Goal: Task Accomplishment & Management: Manage account settings

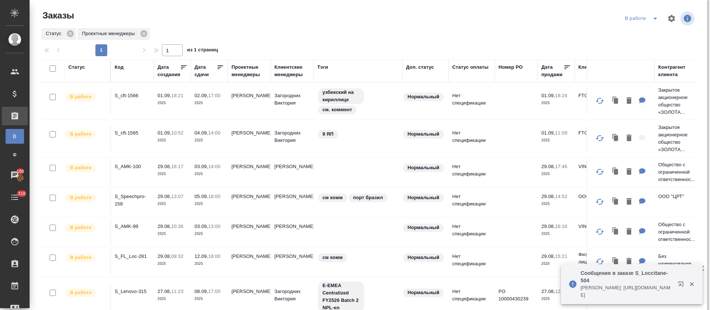
click at [220, 66] on icon at bounding box center [220, 67] width 7 height 7
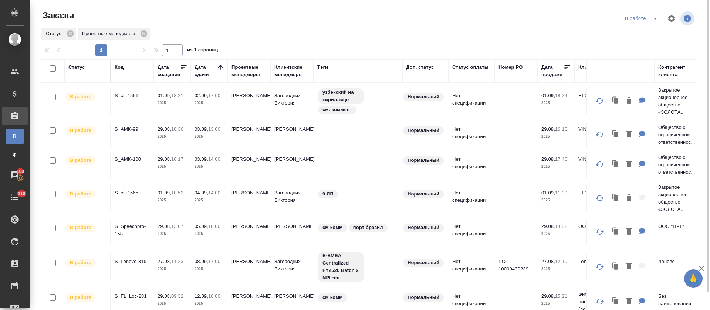
click at [358, 20] on button "split button" at bounding box center [655, 19] width 15 height 12
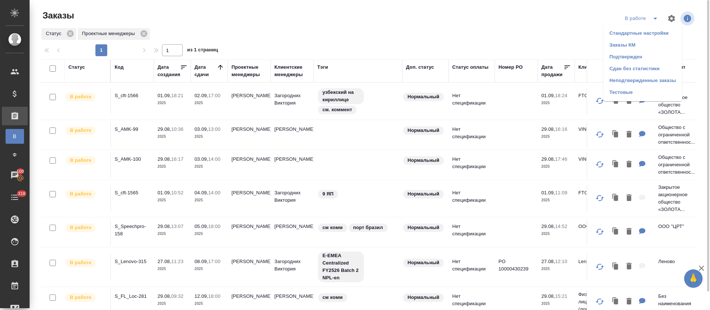
click at [358, 60] on li "Подтвержден" at bounding box center [643, 57] width 78 height 12
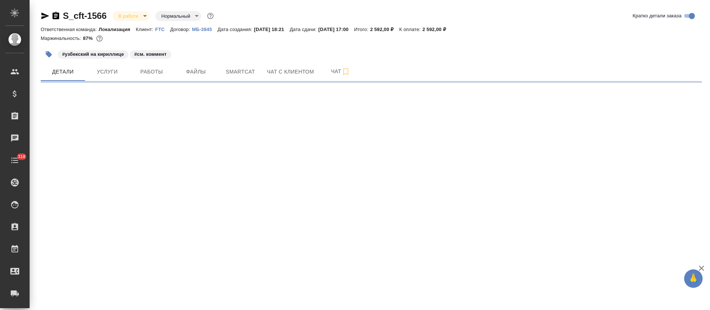
click at [253, 84] on div "S_cft-1566 В работе inProgress Нормальный normal Кратко детали заказа Ответстве…" at bounding box center [372, 43] width 670 height 87
select select "RU"
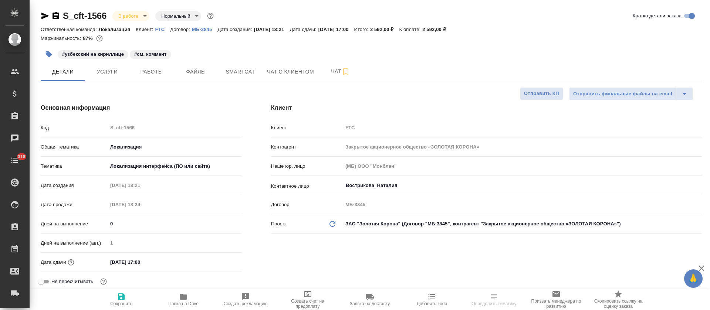
type textarea "x"
click at [256, 77] on button "Smartcat" at bounding box center [240, 72] width 44 height 19
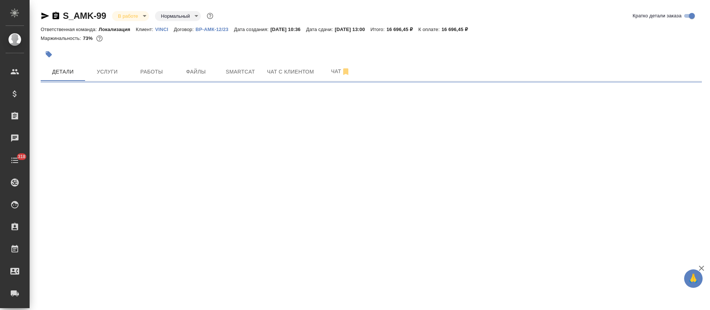
click at [253, 74] on span "Smartcat" at bounding box center [241, 71] width 36 height 9
select select "RU"
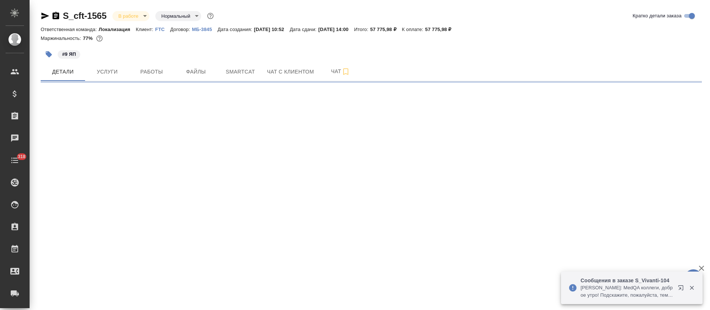
select select "RU"
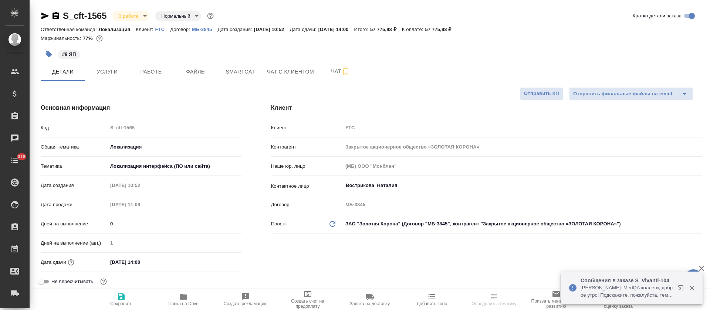
type textarea "x"
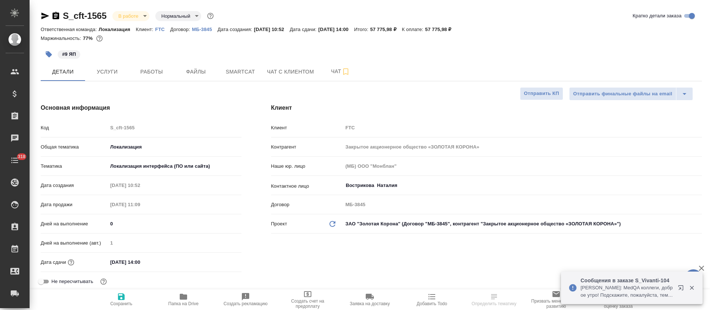
type textarea "x"
click at [184, 71] on span "Файлы" at bounding box center [196, 71] width 36 height 9
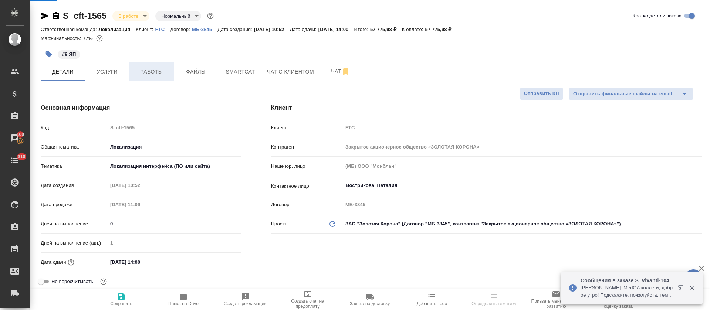
click at [151, 71] on span "Работы" at bounding box center [152, 71] width 36 height 9
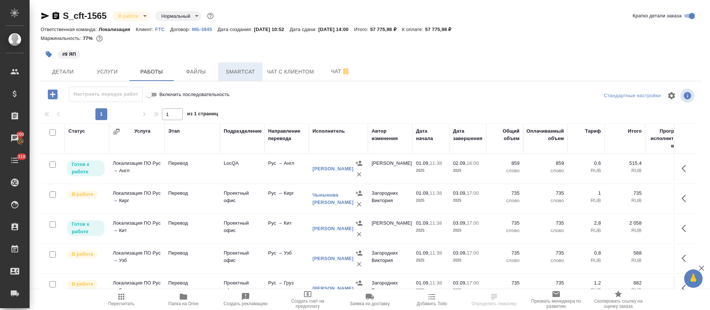
click at [241, 75] on span "Smartcat" at bounding box center [241, 71] width 36 height 9
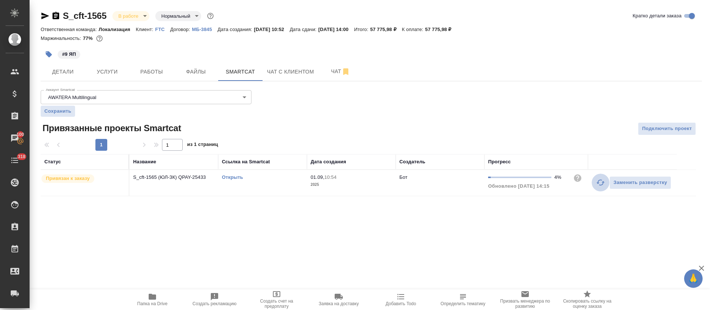
click at [602, 180] on icon "button" at bounding box center [601, 183] width 8 height 6
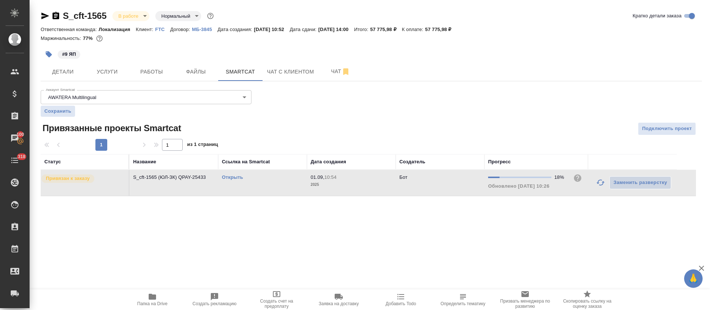
click at [231, 177] on link "Открыть" at bounding box center [232, 178] width 21 height 6
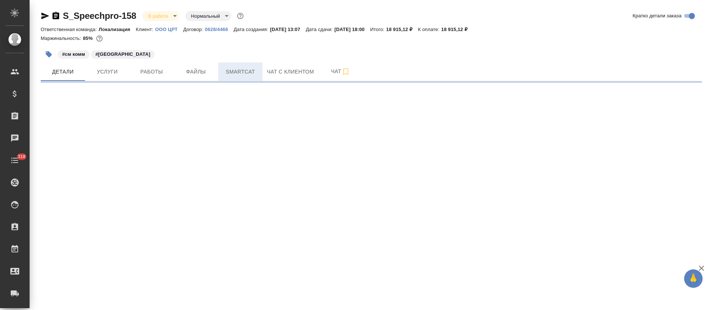
click at [245, 77] on button "Smartcat" at bounding box center [240, 72] width 44 height 19
select select "RU"
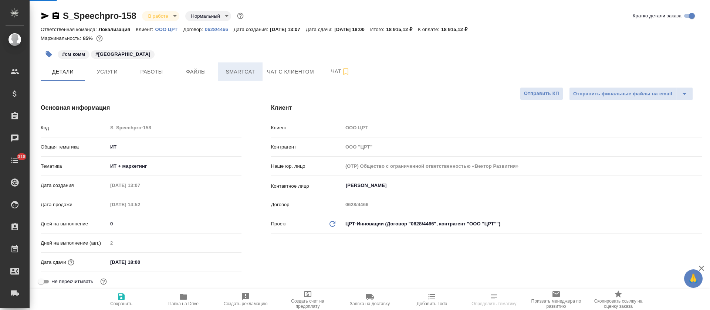
type textarea "x"
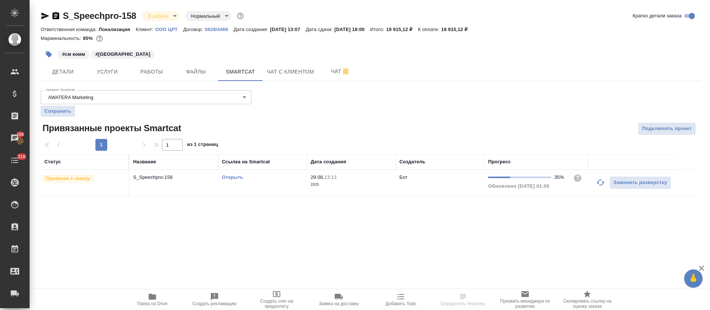
click at [599, 181] on icon "button" at bounding box center [601, 183] width 8 height 6
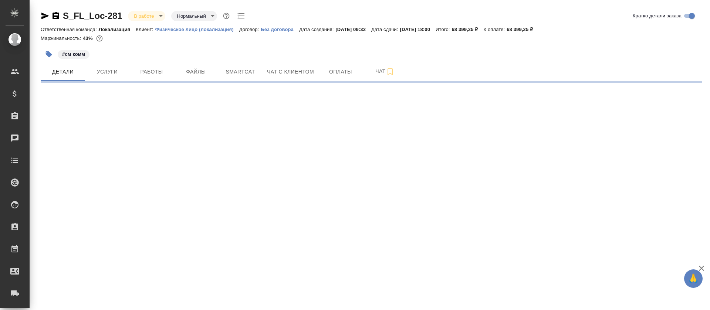
select select "RU"
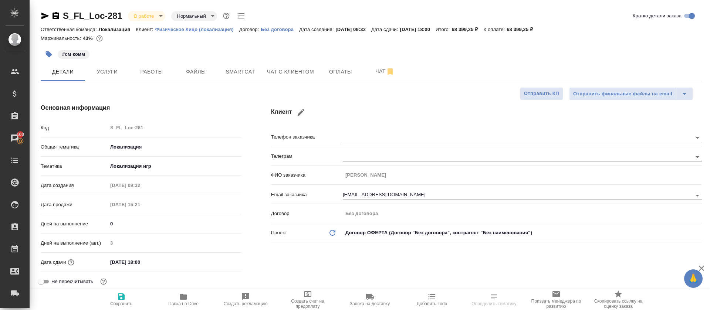
type textarea "x"
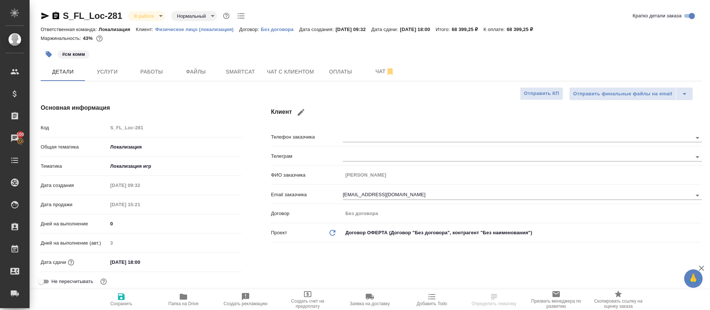
type textarea "x"
click at [160, 68] on span "Работы" at bounding box center [152, 71] width 36 height 9
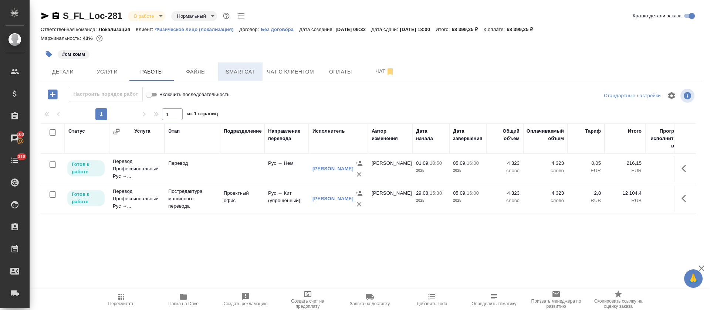
click at [244, 70] on span "Smartcat" at bounding box center [241, 71] width 36 height 9
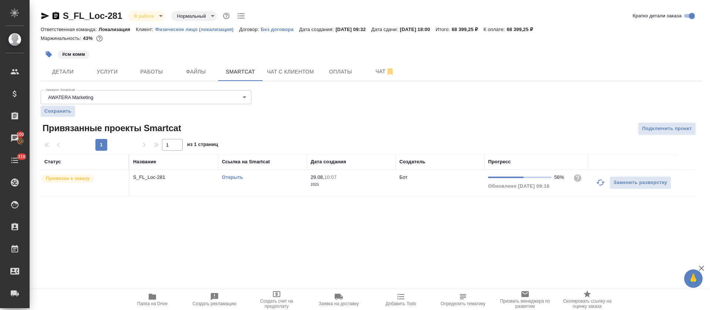
click at [603, 183] on icon "button" at bounding box center [601, 183] width 8 height 6
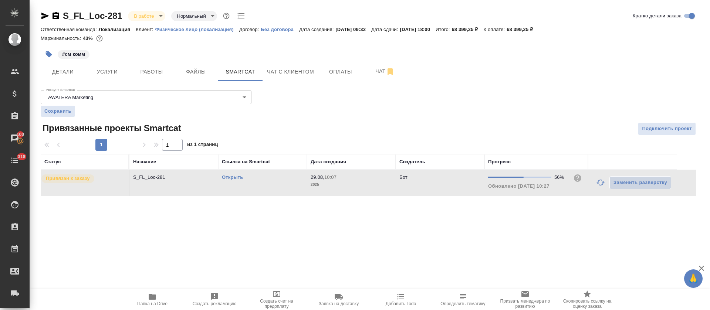
click at [232, 178] on link "Открыть" at bounding box center [232, 178] width 21 height 6
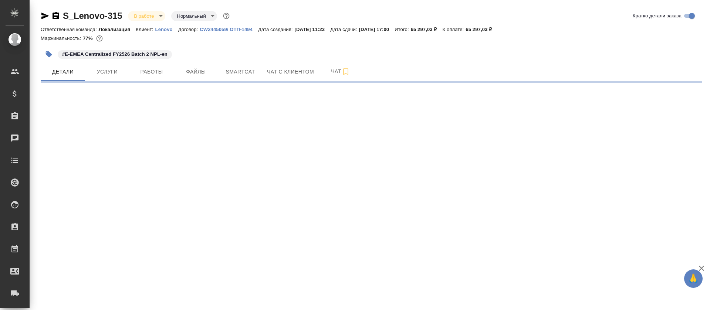
select select "RU"
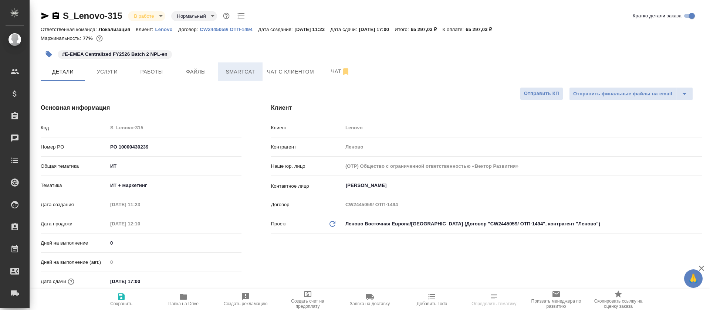
type textarea "x"
click at [231, 71] on span "Smartcat" at bounding box center [241, 71] width 36 height 9
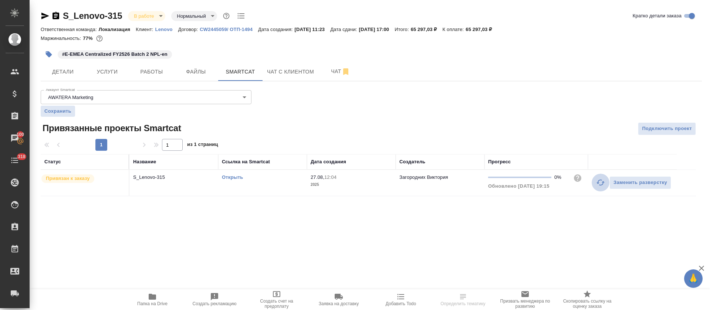
click at [601, 184] on icon "button" at bounding box center [600, 182] width 9 height 9
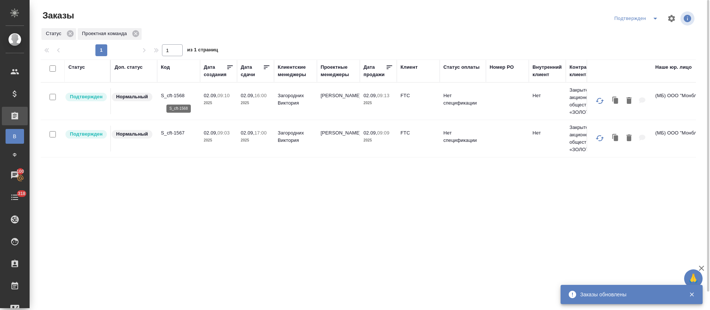
click at [169, 95] on p "S_cft-1568" at bounding box center [179, 95] width 36 height 7
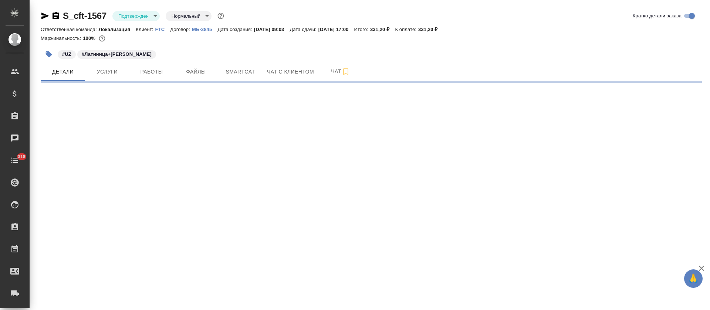
select select "RU"
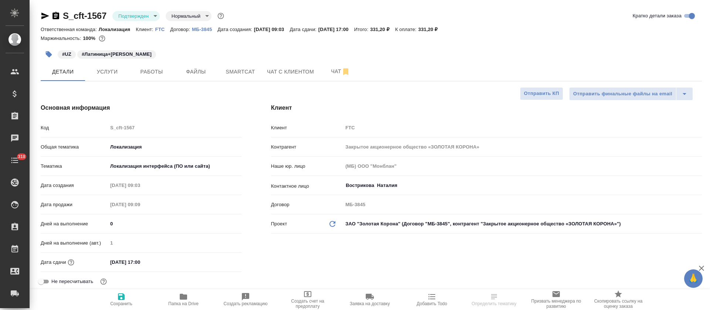
type textarea "x"
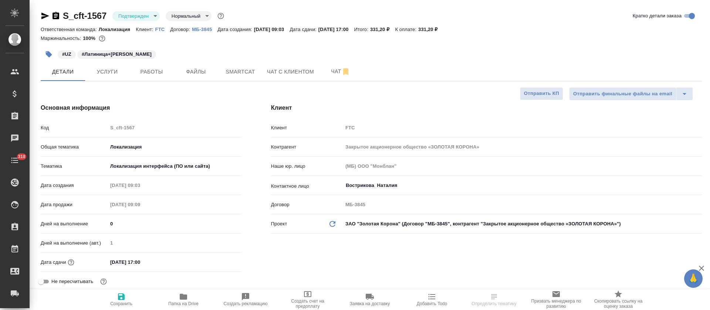
type textarea "x"
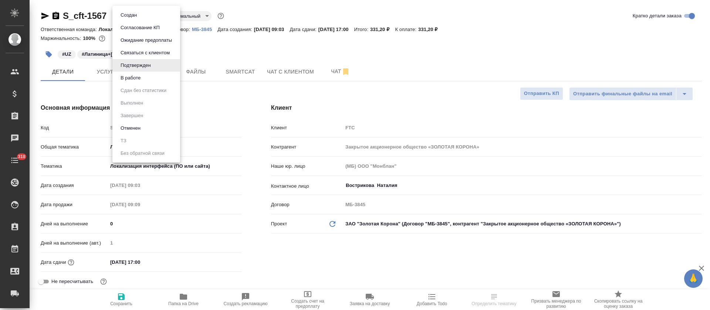
click at [153, 17] on body "🙏 .cls-1 fill:#fff; AWATERA Tretyakova Olga Клиенты Спецификации Заказы Чаты 31…" at bounding box center [355, 155] width 710 height 310
click at [132, 76] on button "В работе" at bounding box center [130, 78] width 24 height 8
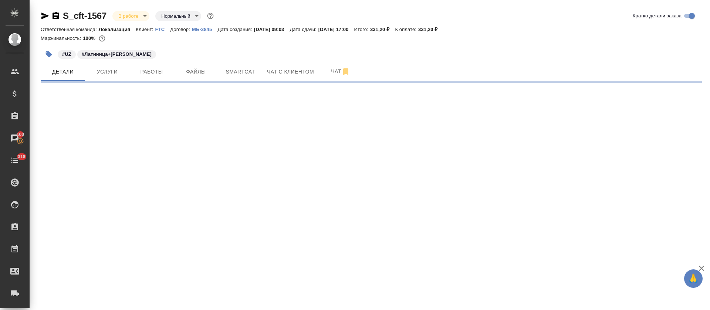
select select "RU"
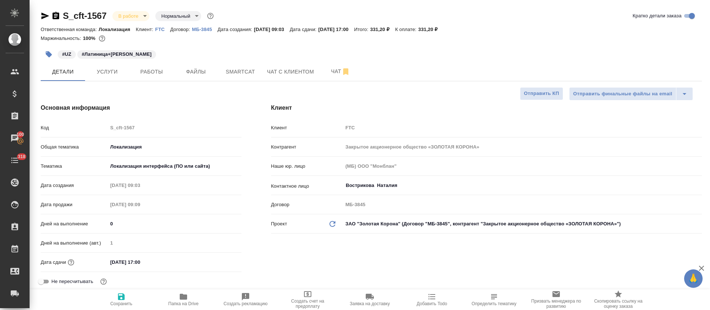
type textarea "x"
click at [141, 17] on body "🙏 .cls-1 fill:#fff; AWATERA Tretyakova Olga Клиенты Спецификации Заказы Чаты 31…" at bounding box center [355, 155] width 710 height 310
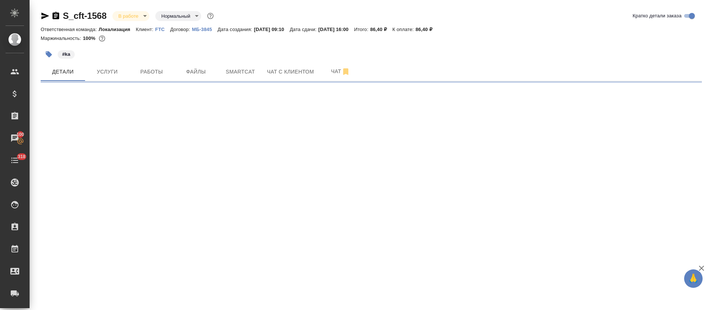
select select "RU"
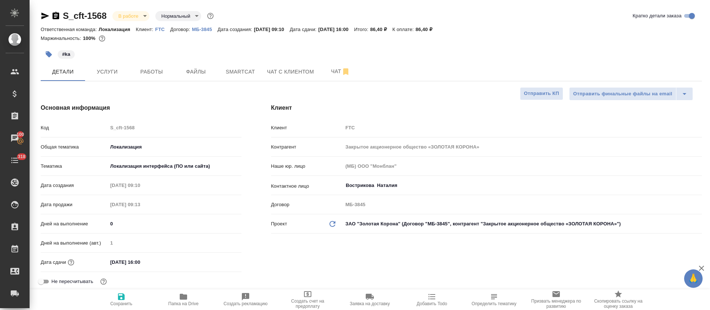
type textarea "x"
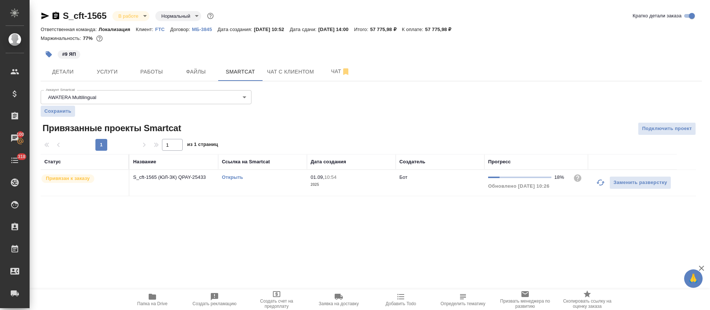
click at [597, 181] on icon "button" at bounding box center [600, 182] width 9 height 9
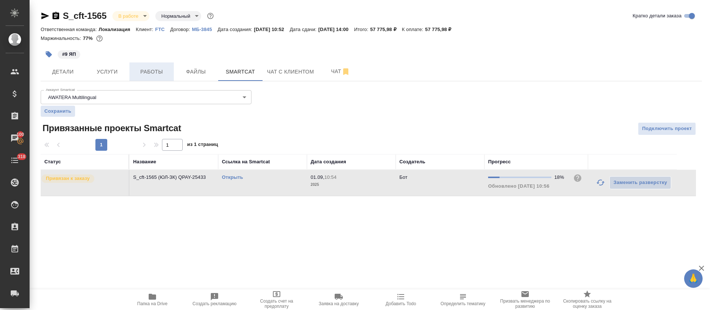
click at [146, 72] on span "Работы" at bounding box center [152, 71] width 36 height 9
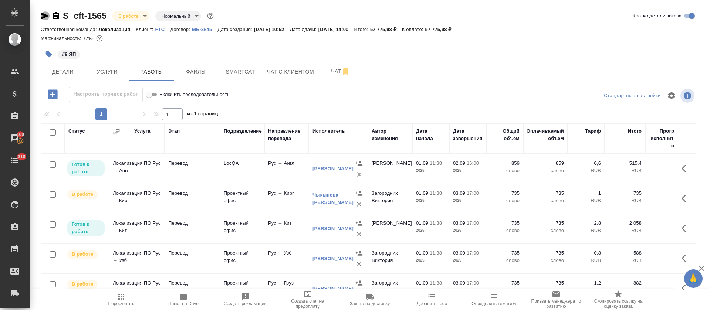
click at [42, 14] on icon "button" at bounding box center [45, 16] width 8 height 7
click at [56, 91] on icon "button" at bounding box center [53, 95] width 10 height 10
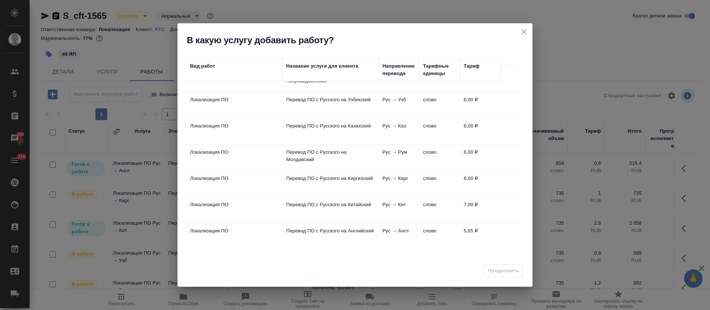
scroll to position [75, 0]
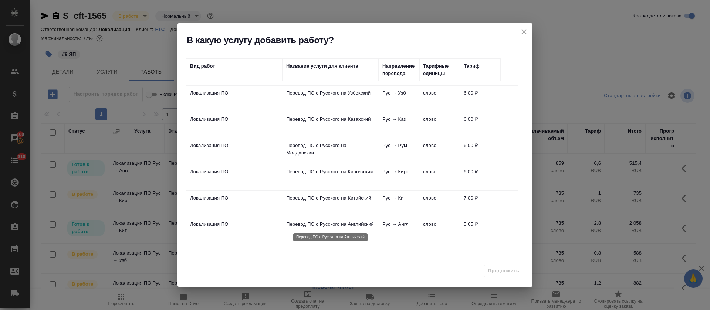
click at [353, 221] on p "Перевод ПО с Русского на Английский" at bounding box center [330, 224] width 89 height 7
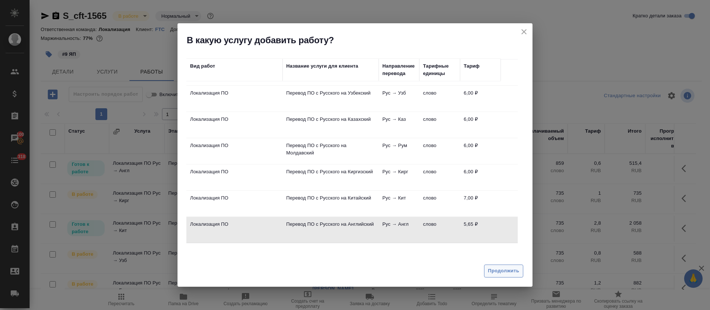
click at [497, 272] on span "Продолжить" at bounding box center [503, 271] width 31 height 9
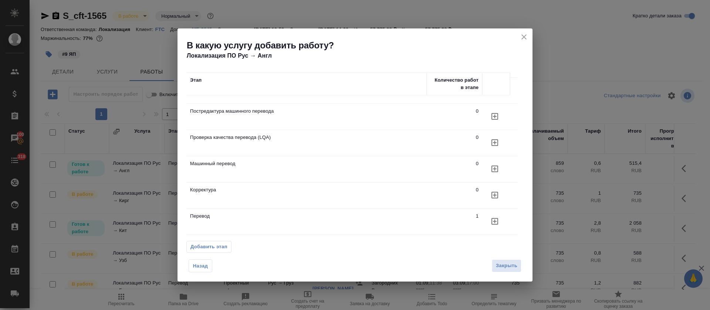
scroll to position [27, 0]
click at [491, 191] on icon "button" at bounding box center [495, 195] width 9 height 9
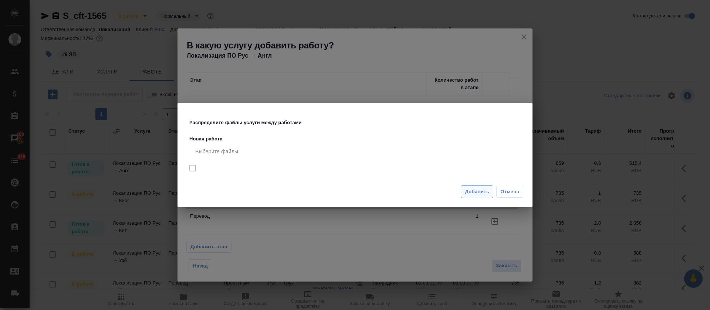
click at [464, 193] on button "Добавить" at bounding box center [477, 192] width 33 height 13
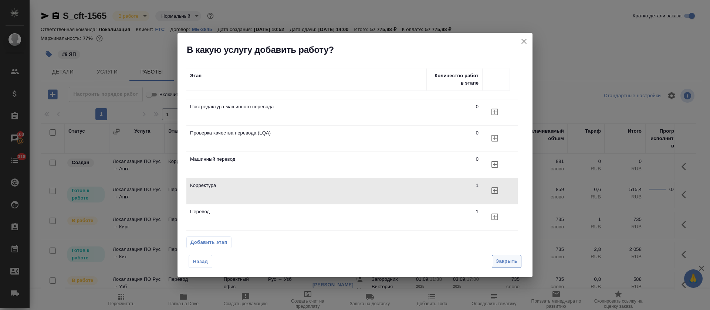
click at [503, 260] on span "Закрыть" at bounding box center [506, 262] width 21 height 9
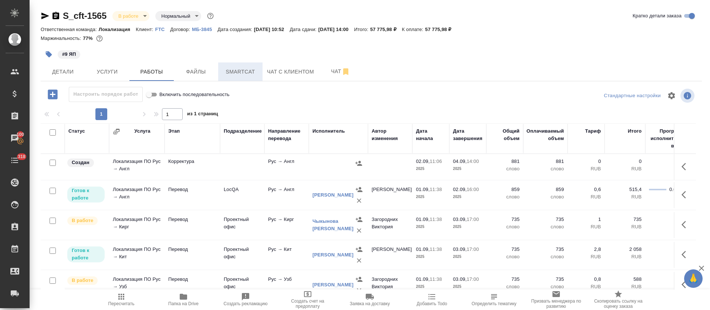
click at [247, 69] on span "Smartcat" at bounding box center [241, 71] width 36 height 9
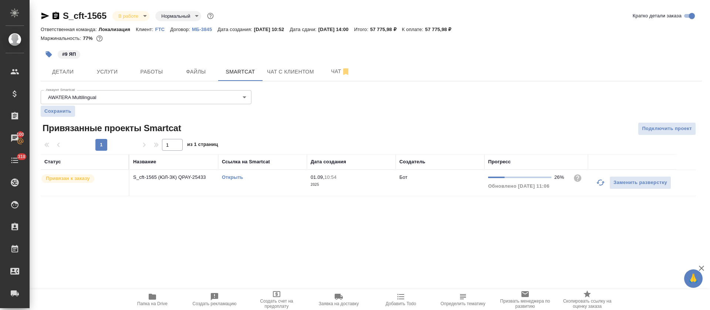
click at [226, 179] on link "Открыть" at bounding box center [232, 178] width 21 height 6
click at [147, 78] on button "Работы" at bounding box center [152, 72] width 44 height 19
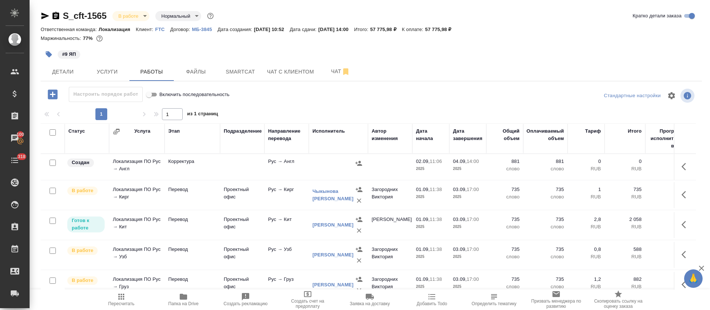
click at [682, 167] on icon "button" at bounding box center [686, 166] width 9 height 9
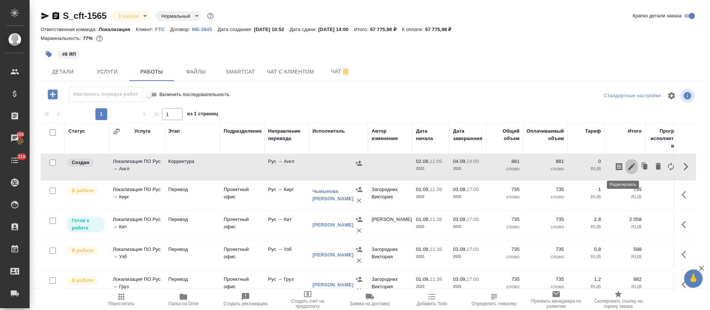
click at [628, 165] on icon "button" at bounding box center [632, 166] width 9 height 9
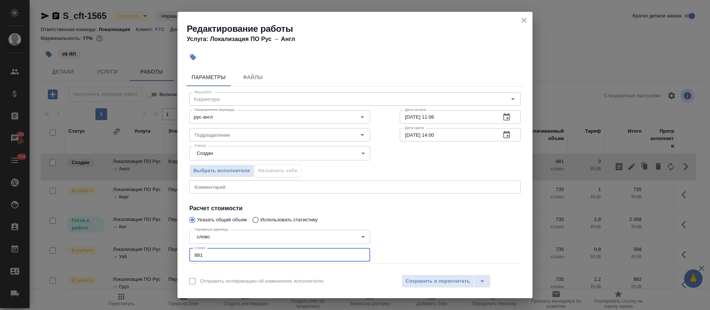
drag, startPoint x: 202, startPoint y: 255, endPoint x: 192, endPoint y: 257, distance: 10.2
click at [192, 257] on input "881" at bounding box center [279, 255] width 181 height 13
type input "4000"
click at [241, 151] on body "🙏 .cls-1 fill:#fff; AWATERA Tretyakova Olga Клиенты Спецификации Заказы 100 Чат…" at bounding box center [355, 155] width 710 height 310
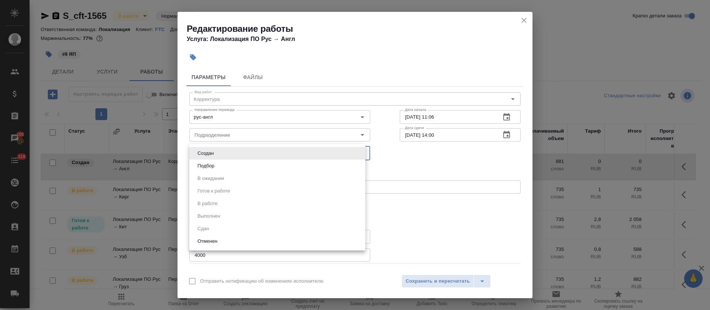
click at [235, 162] on li "Подбор" at bounding box center [277, 166] width 176 height 13
type input "recruiting"
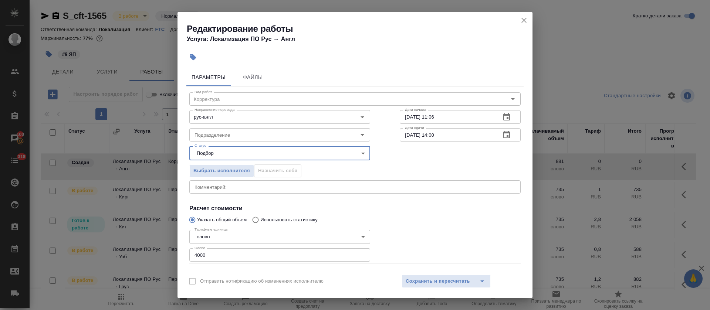
click at [498, 123] on button "button" at bounding box center [507, 117] width 18 height 18
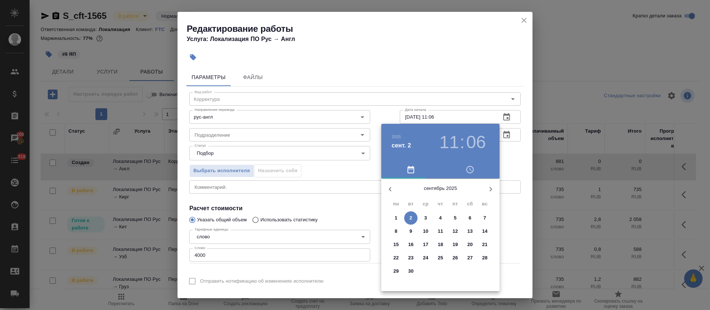
click at [420, 218] on span "3" at bounding box center [425, 218] width 13 height 7
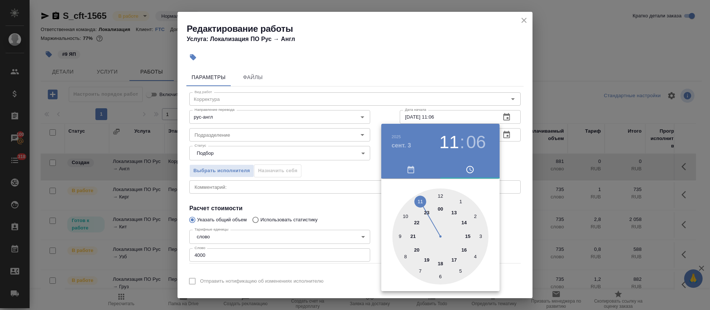
click at [454, 262] on div at bounding box center [441, 237] width 96 height 96
click at [441, 195] on div at bounding box center [441, 237] width 96 height 96
type input "03.09.2025 17:00"
click at [344, 182] on div at bounding box center [355, 155] width 710 height 310
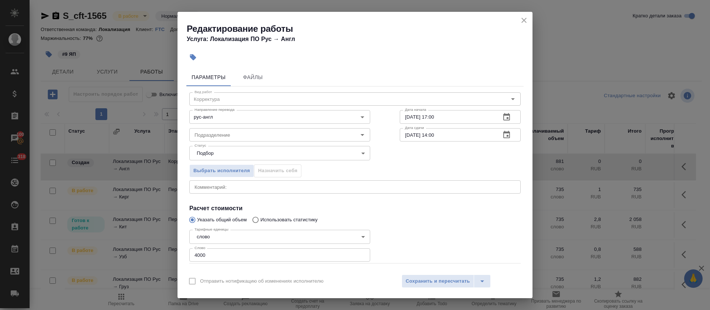
click at [506, 138] on button "button" at bounding box center [507, 135] width 18 height 18
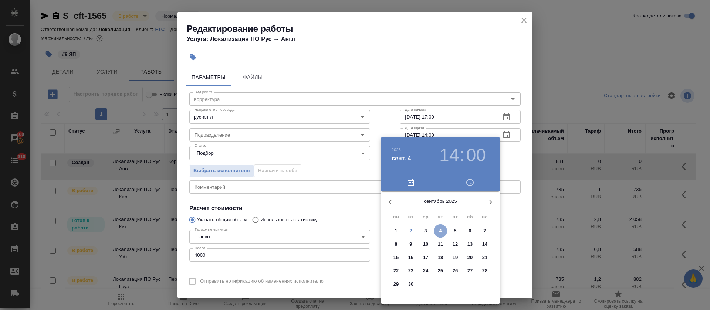
click at [440, 231] on p "4" at bounding box center [440, 231] width 3 height 7
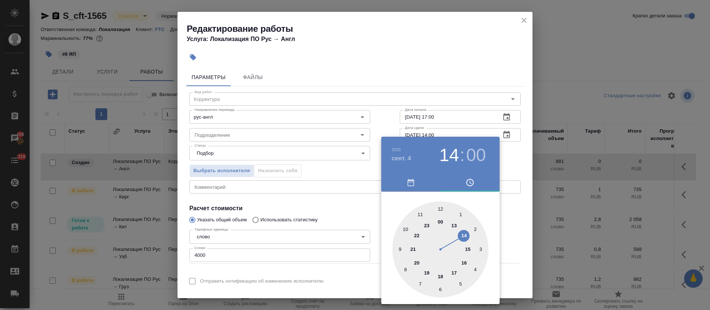
click at [420, 213] on div at bounding box center [441, 250] width 96 height 96
type input "04.09.2025 11:00"
click at [347, 211] on div at bounding box center [355, 155] width 710 height 310
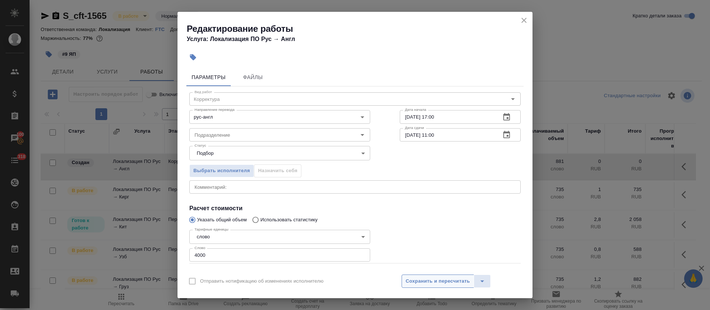
click at [439, 282] on span "Сохранить и пересчитать" at bounding box center [438, 282] width 64 height 9
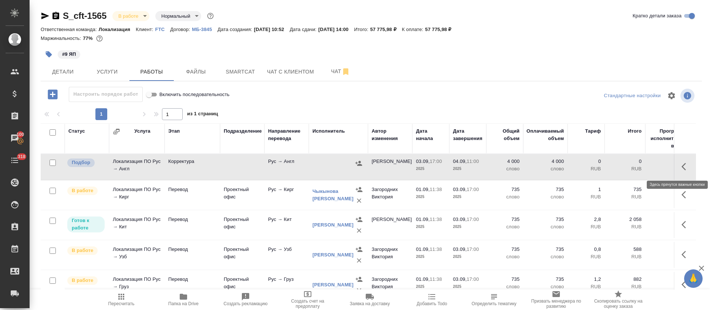
click at [682, 166] on icon "button" at bounding box center [686, 166] width 9 height 9
click at [628, 167] on icon "button" at bounding box center [632, 166] width 9 height 9
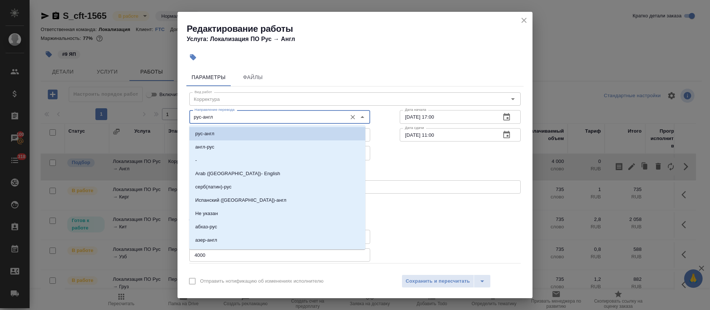
click at [231, 114] on input "рус-англ" at bounding box center [268, 116] width 152 height 9
click at [349, 118] on icon "Очистить" at bounding box center [352, 117] width 7 height 7
click at [429, 159] on div "Выбрать исполнителя Назначить себя" at bounding box center [355, 169] width 361 height 45
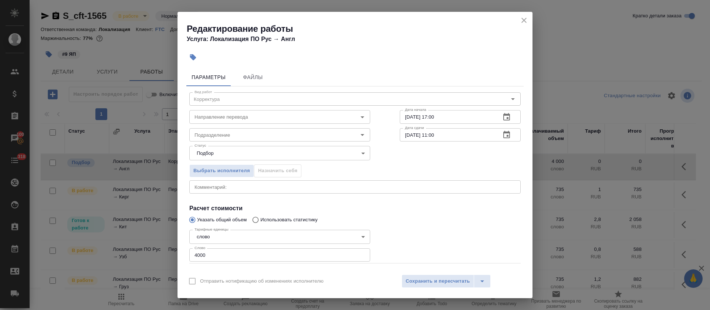
click at [456, 272] on div "Отправить нотификацию об изменениях исполнителю Сохранить и пересчитать" at bounding box center [355, 284] width 355 height 28
click at [456, 280] on span "Сохранить и пересчитать" at bounding box center [438, 282] width 64 height 9
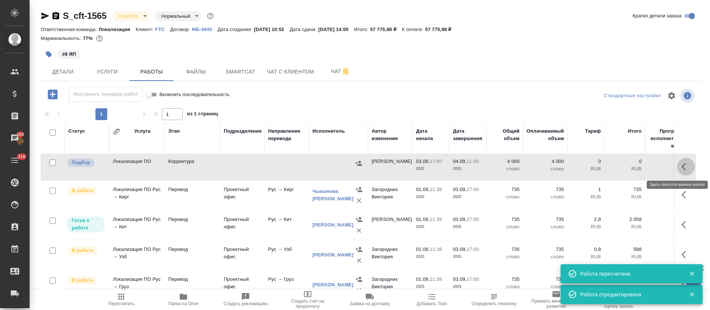
click at [682, 164] on icon "button" at bounding box center [686, 166] width 9 height 9
click at [616, 164] on icon "button" at bounding box center [619, 166] width 7 height 7
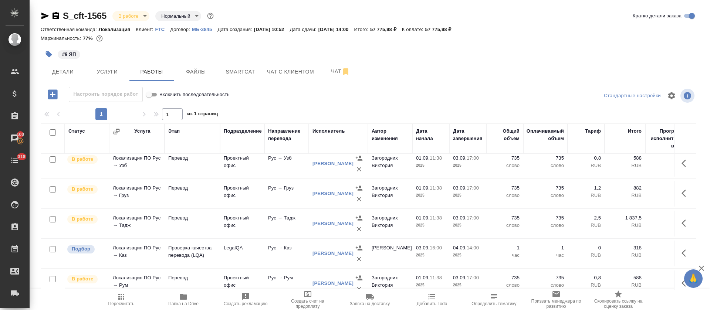
scroll to position [32, 0]
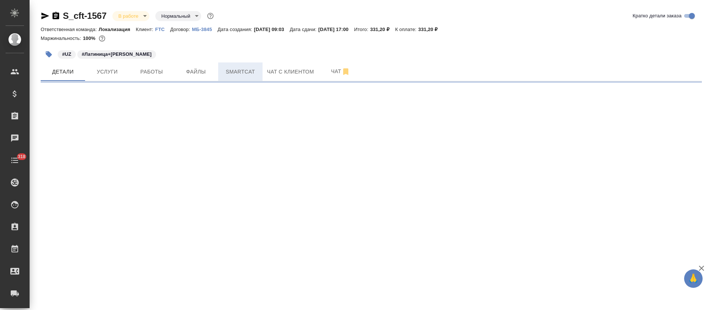
select select "RU"
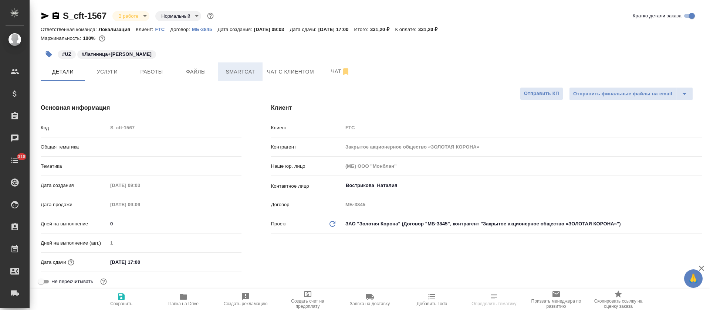
click at [240, 73] on span "Smartcat" at bounding box center [241, 71] width 36 height 9
type textarea "x"
type input "Локализация"
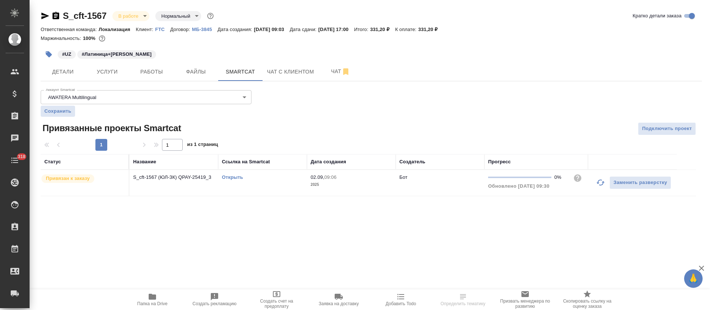
click at [234, 178] on link "Открыть" at bounding box center [232, 178] width 21 height 6
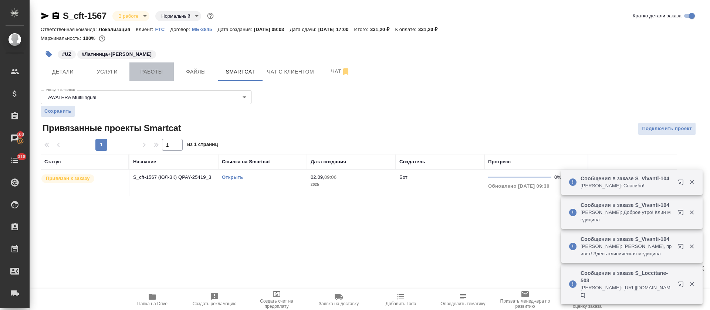
click at [156, 74] on span "Работы" at bounding box center [152, 71] width 36 height 9
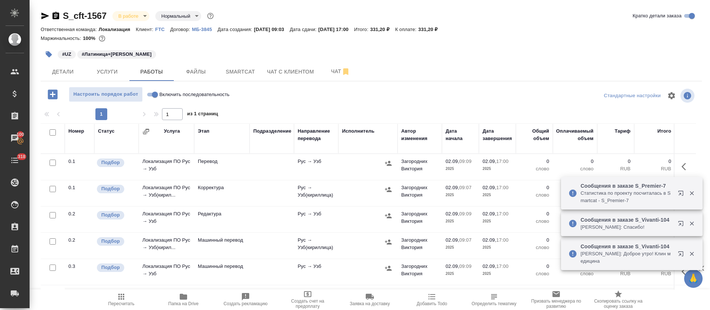
click at [153, 95] on input "Включить последовательность" at bounding box center [155, 94] width 27 height 9
checkbox input "true"
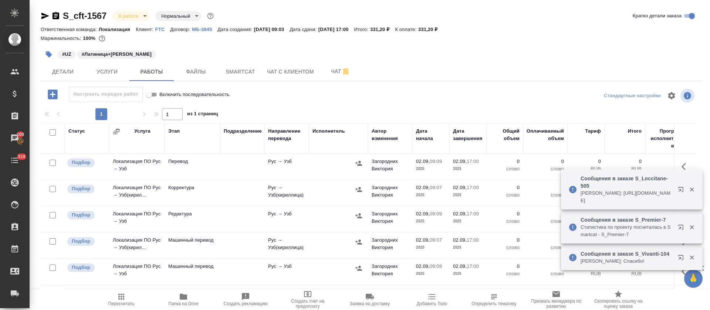
click at [54, 132] on input "checkbox" at bounding box center [53, 133] width 6 height 6
checkbox input "true"
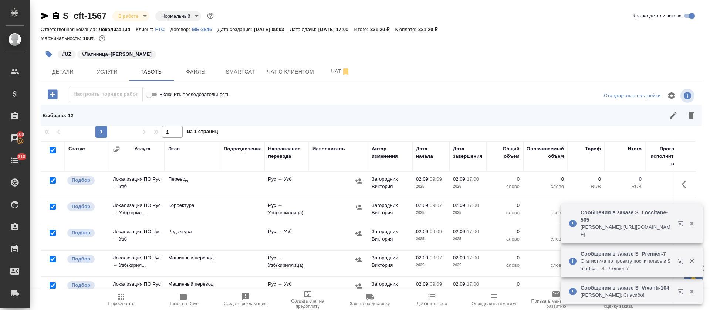
checkbox input "true"
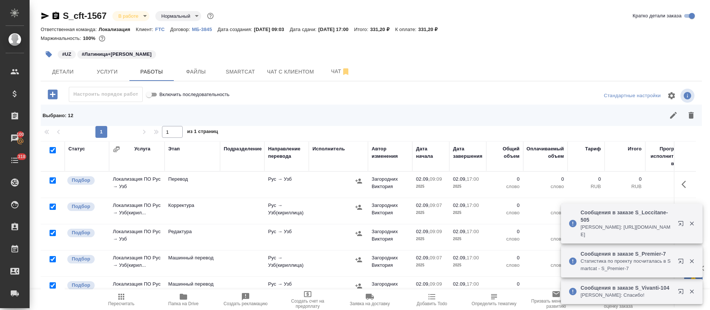
checkbox input "true"
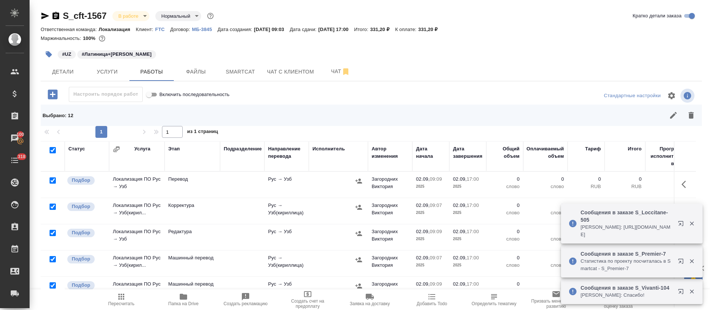
checkbox input "true"
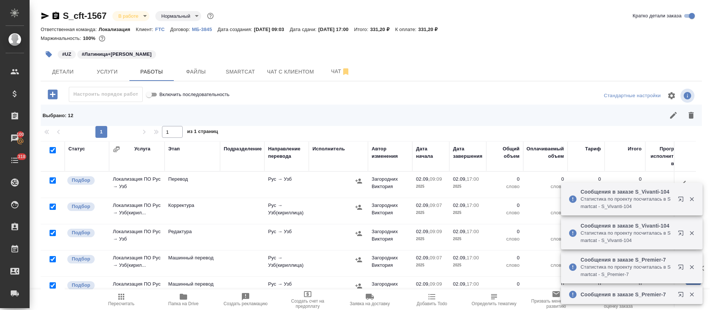
click at [51, 181] on input "checkbox" at bounding box center [53, 181] width 6 height 6
checkbox input "false"
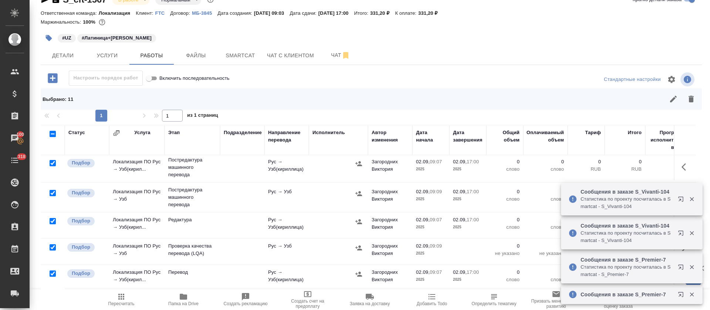
scroll to position [195, 0]
click at [53, 271] on input "checkbox" at bounding box center [53, 274] width 6 height 6
checkbox input "false"
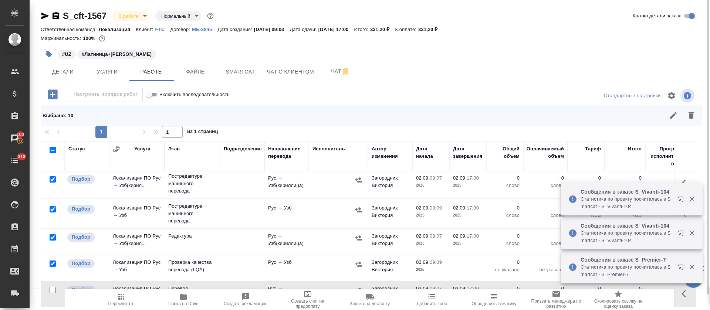
scroll to position [0, 0]
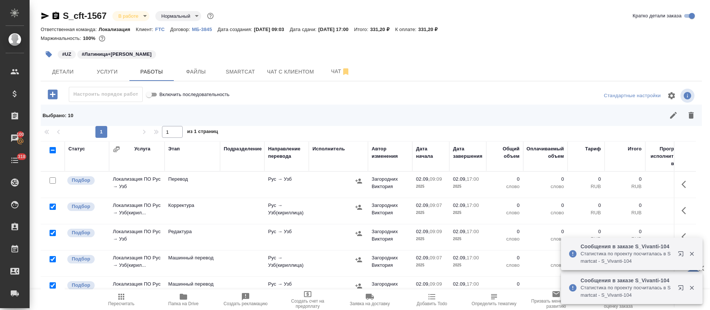
click at [692, 117] on icon "button" at bounding box center [691, 115] width 5 height 7
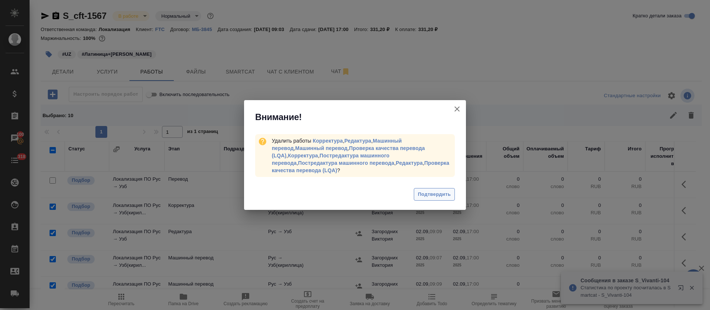
click at [444, 191] on span "Подтвердить" at bounding box center [434, 195] width 33 height 9
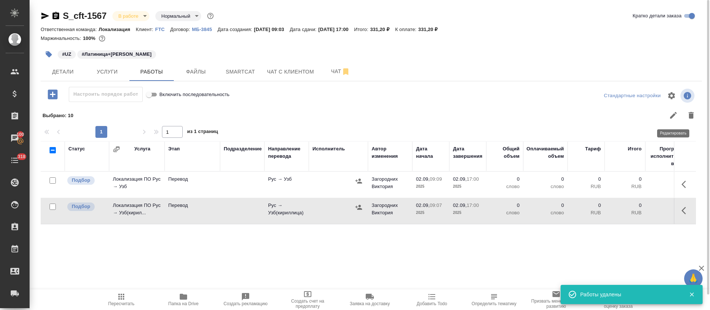
click at [671, 118] on icon "button" at bounding box center [673, 115] width 7 height 7
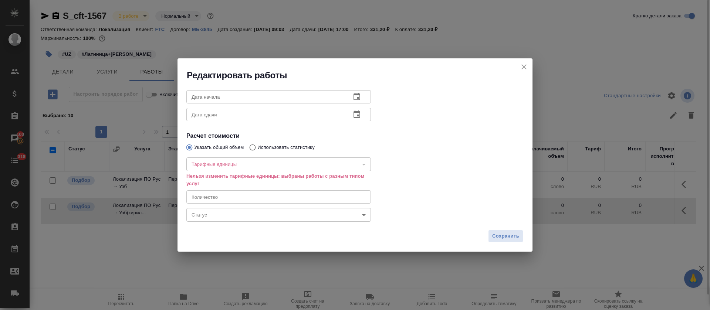
click at [521, 67] on icon "close" at bounding box center [524, 67] width 9 height 9
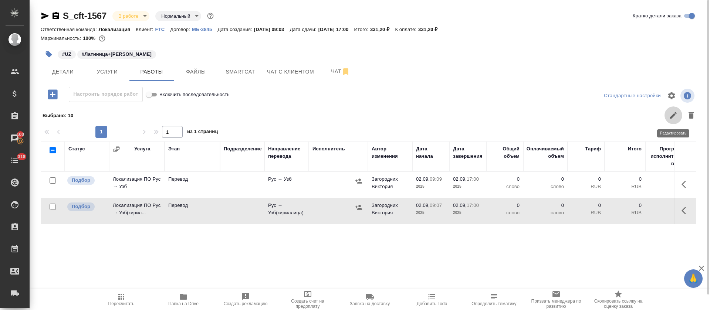
click at [665, 118] on button "button" at bounding box center [674, 116] width 18 height 18
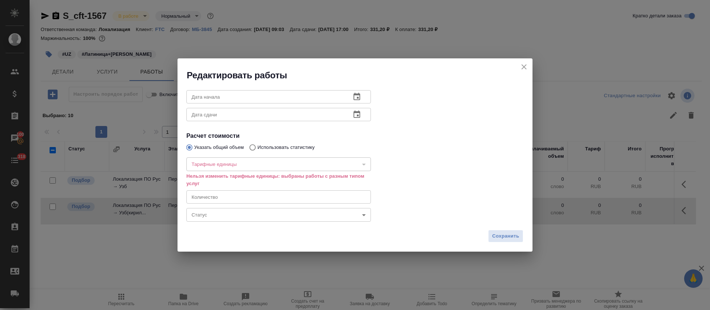
click at [228, 168] on div "​" at bounding box center [278, 164] width 185 height 13
click at [235, 164] on div "​" at bounding box center [278, 164] width 185 height 13
click at [525, 65] on icon "close" at bounding box center [524, 67] width 9 height 9
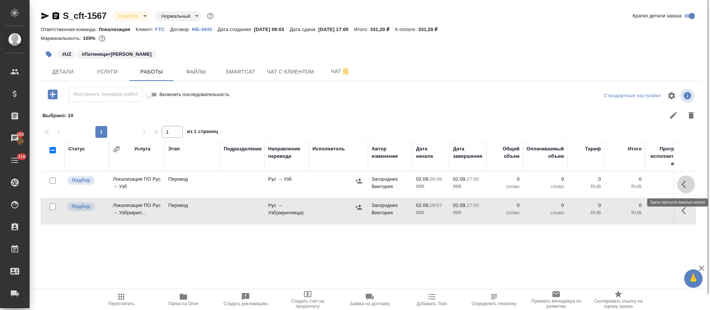
click at [682, 187] on button "button" at bounding box center [686, 185] width 18 height 18
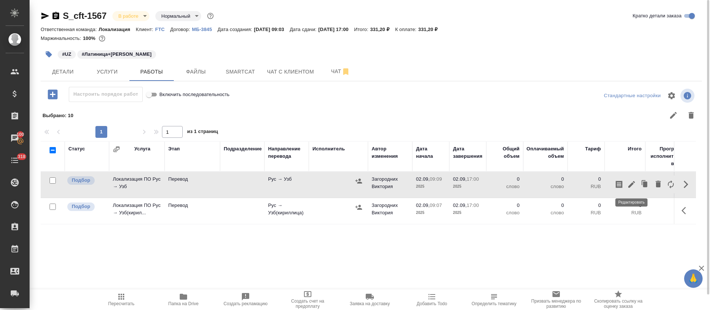
click at [633, 186] on icon "button" at bounding box center [632, 184] width 9 height 9
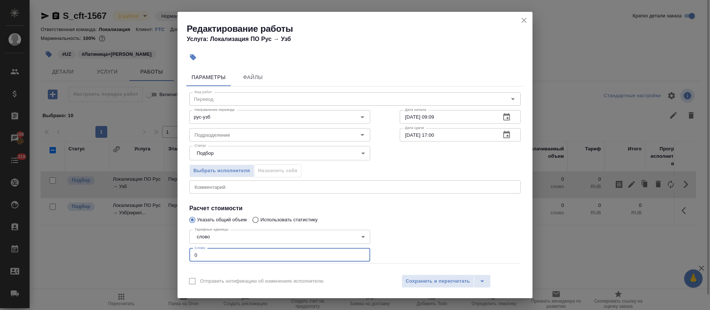
drag, startPoint x: 199, startPoint y: 255, endPoint x: 194, endPoint y: 253, distance: 6.1
click at [194, 253] on input "0" at bounding box center [279, 255] width 181 height 13
type input "23"
click at [502, 117] on icon "button" at bounding box center [506, 117] width 9 height 9
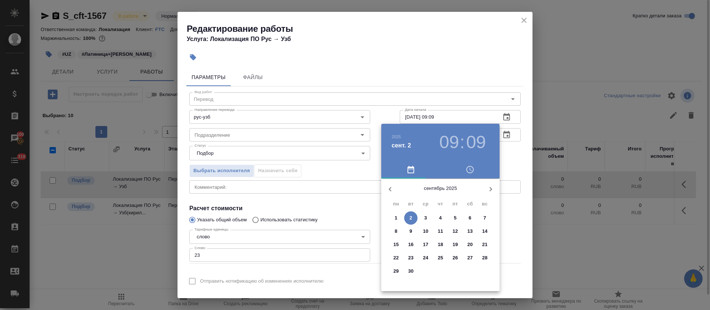
click at [408, 220] on span "2" at bounding box center [410, 218] width 13 height 7
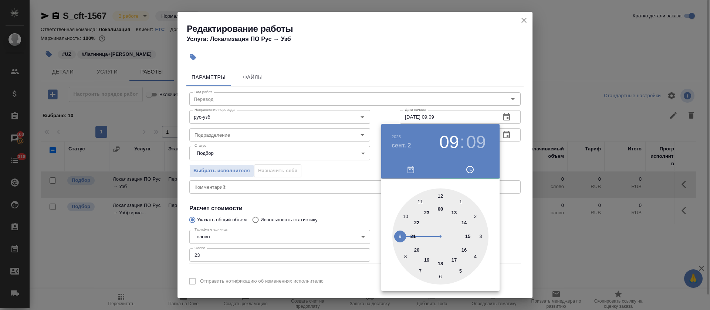
click at [407, 215] on div at bounding box center [441, 237] width 96 height 96
type input "02.09.2025 10:50"
click at [354, 223] on div at bounding box center [355, 155] width 710 height 310
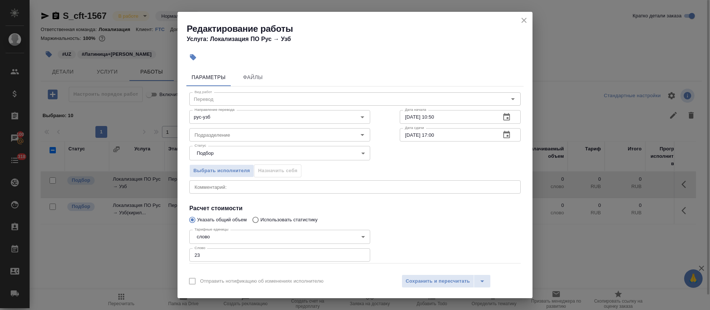
click at [503, 135] on button "button" at bounding box center [507, 135] width 18 height 18
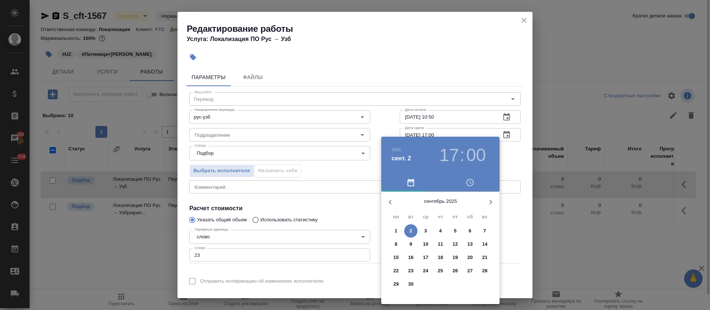
click at [450, 150] on h3 "17" at bounding box center [450, 155] width 20 height 21
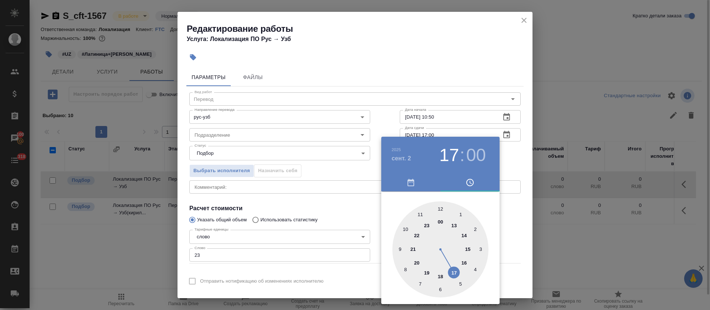
click at [467, 247] on div at bounding box center [441, 250] width 96 height 96
type input "02.09.2025 15:00"
click at [313, 224] on div at bounding box center [355, 155] width 710 height 310
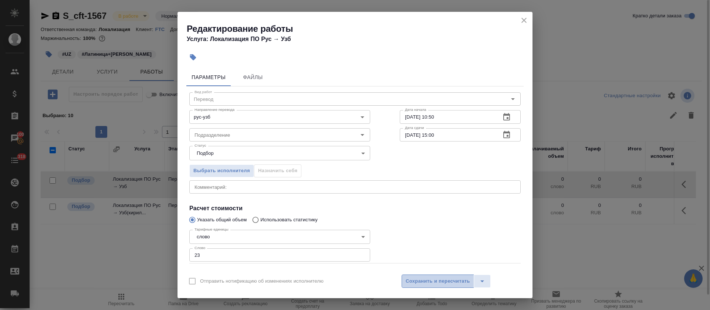
click at [430, 281] on span "Сохранить и пересчитать" at bounding box center [438, 282] width 64 height 9
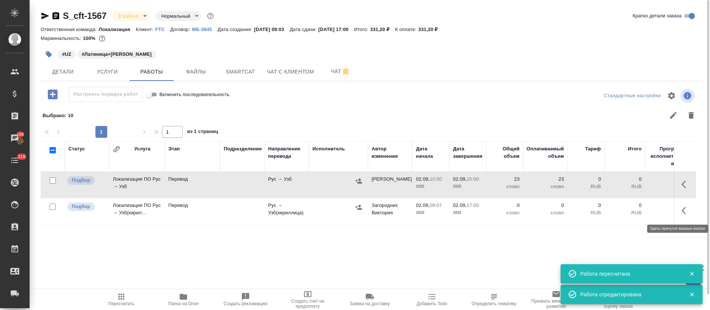
click at [685, 211] on icon "button" at bounding box center [686, 210] width 9 height 9
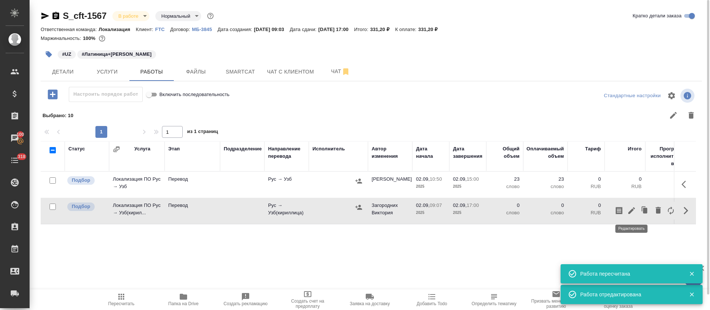
click at [635, 211] on icon "button" at bounding box center [632, 210] width 9 height 9
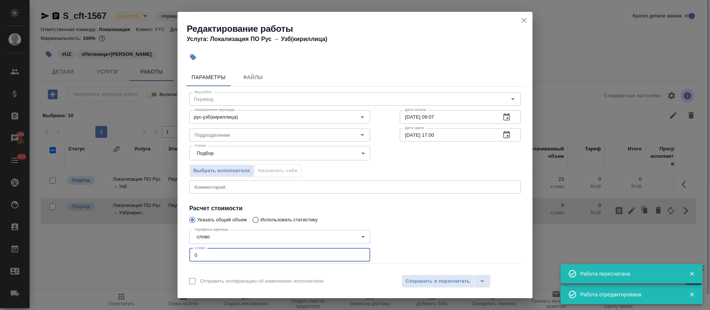
drag, startPoint x: 203, startPoint y: 256, endPoint x: 191, endPoint y: 251, distance: 13.1
click at [191, 251] on input "0" at bounding box center [279, 255] width 181 height 13
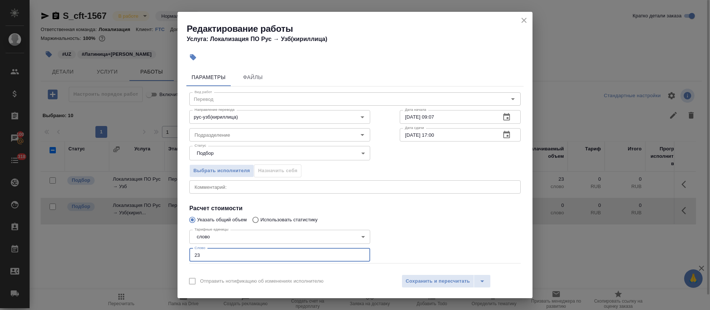
type input "23"
click at [504, 119] on icon "button" at bounding box center [507, 116] width 7 height 7
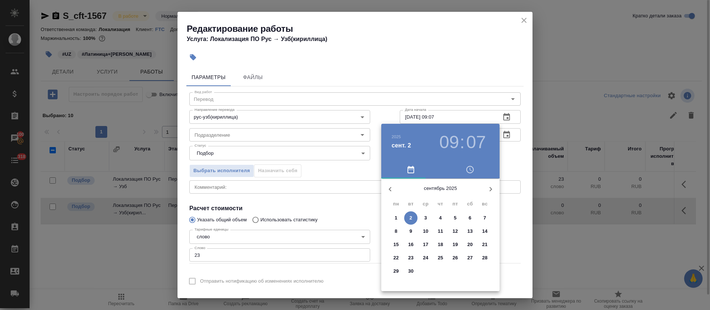
click at [411, 218] on p "2" at bounding box center [411, 218] width 3 height 7
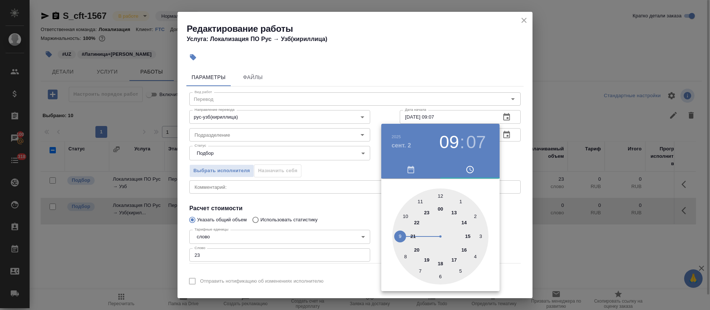
click at [404, 216] on div at bounding box center [441, 237] width 96 height 96
type input "02.09.2025 10:50"
click at [318, 228] on div at bounding box center [355, 155] width 710 height 310
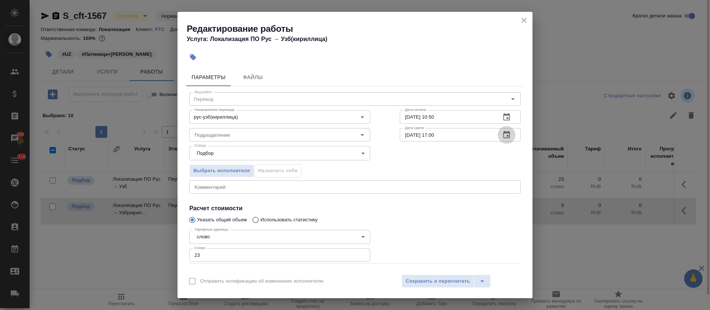
click at [506, 139] on button "button" at bounding box center [507, 135] width 18 height 18
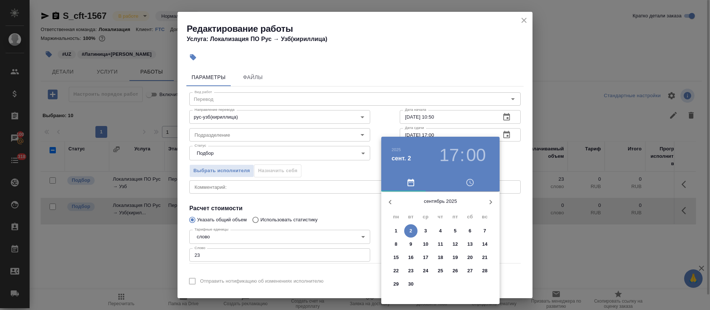
click at [454, 149] on h3 "17" at bounding box center [450, 155] width 20 height 21
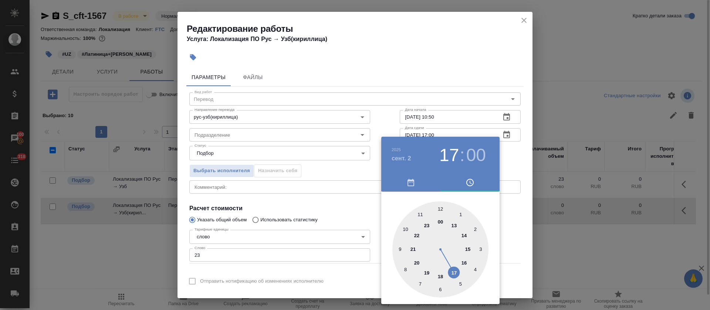
click at [468, 249] on div at bounding box center [441, 250] width 96 height 96
type input "02.09.2025 15:00"
click at [310, 225] on div at bounding box center [355, 155] width 710 height 310
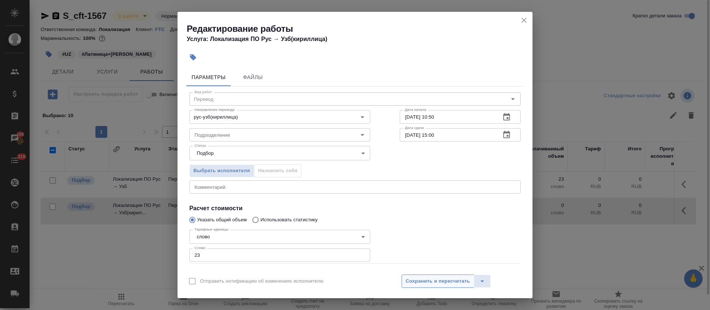
click at [414, 287] on button "Сохранить и пересчитать" at bounding box center [438, 281] width 73 height 13
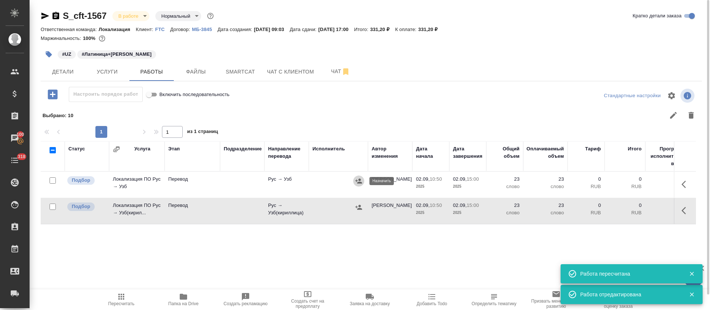
click at [360, 181] on icon "button" at bounding box center [358, 181] width 7 height 7
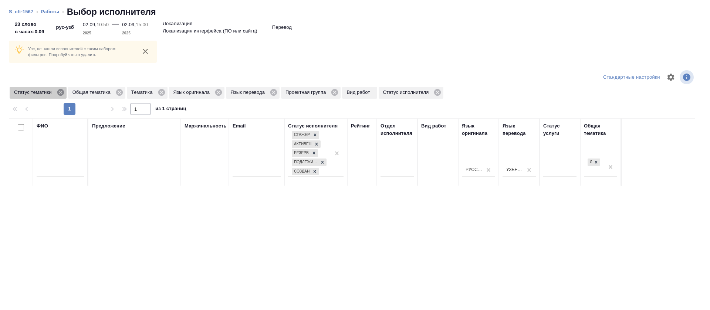
click at [60, 95] on icon at bounding box center [60, 92] width 7 height 7
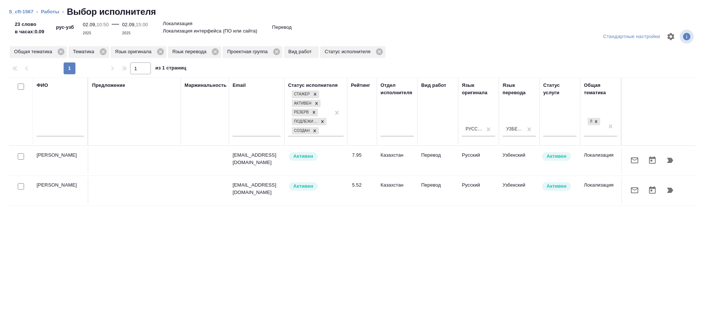
click at [630, 157] on icon "button" at bounding box center [634, 160] width 9 height 9
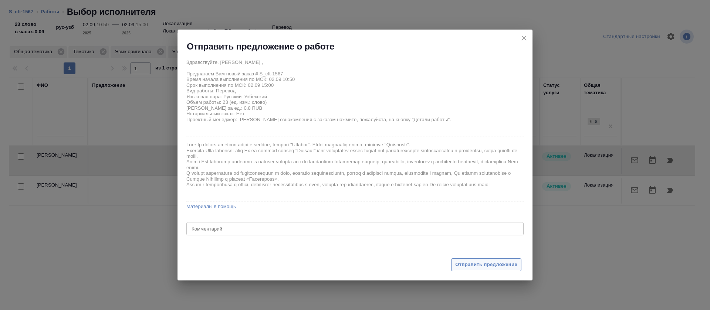
click at [465, 270] on button "Отправить предложение" at bounding box center [486, 265] width 70 height 13
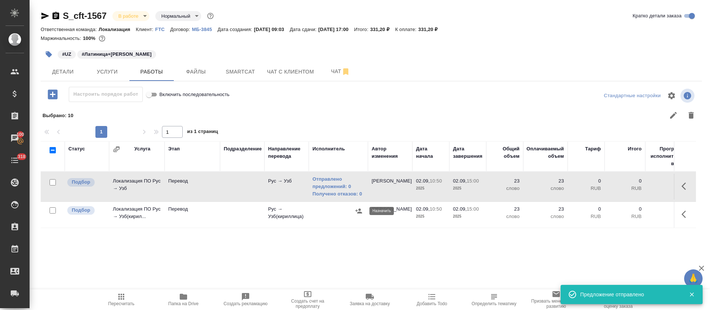
click at [360, 213] on icon "button" at bounding box center [359, 211] width 7 height 5
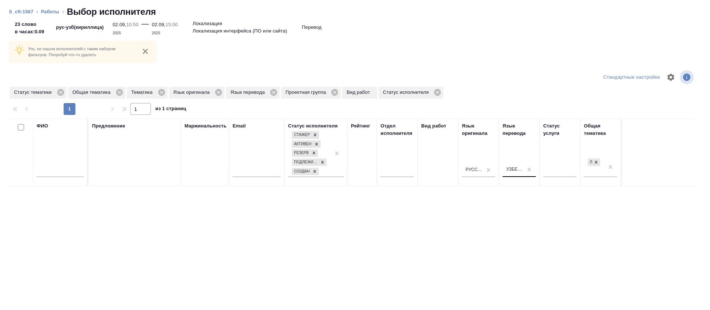
click at [508, 172] on div "Узбекский (кириллица)" at bounding box center [515, 170] width 17 height 6
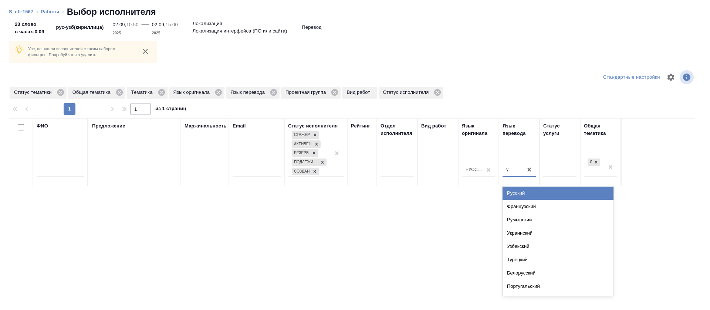
type input "уз"
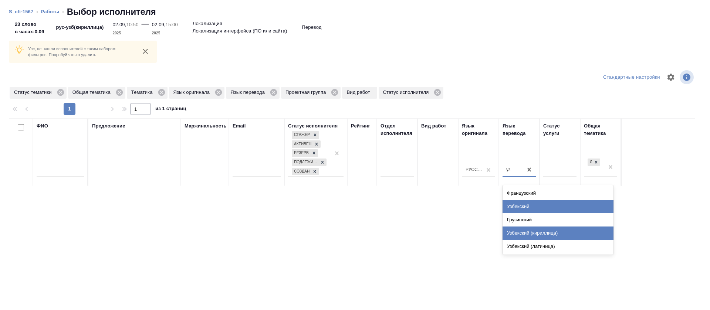
click at [514, 207] on div "Узбекский" at bounding box center [558, 206] width 111 height 13
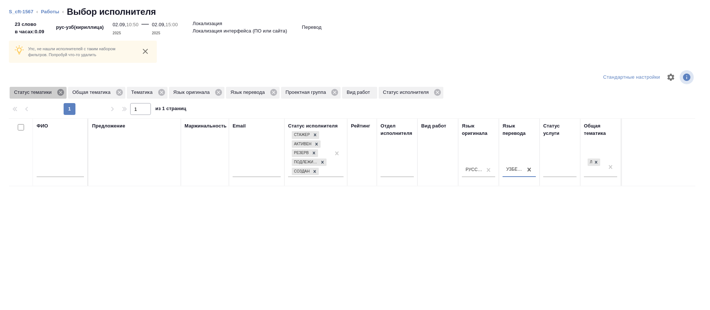
click at [61, 93] on icon at bounding box center [61, 92] width 8 height 8
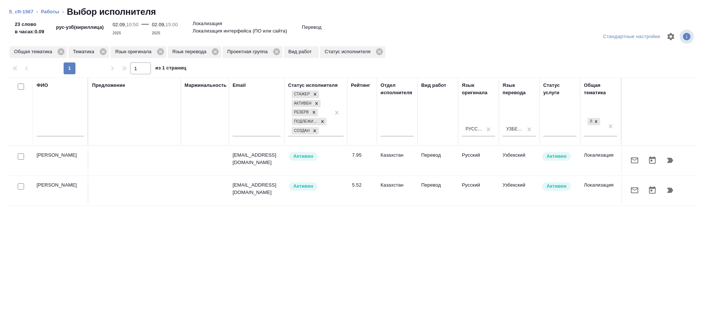
click at [630, 156] on icon "button" at bounding box center [634, 160] width 9 height 9
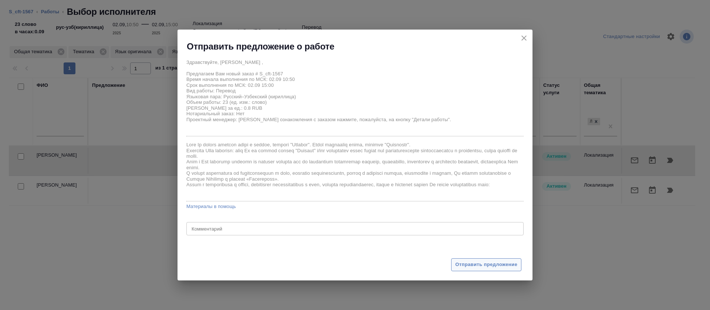
click at [471, 266] on span "Отправить предложение" at bounding box center [486, 265] width 62 height 9
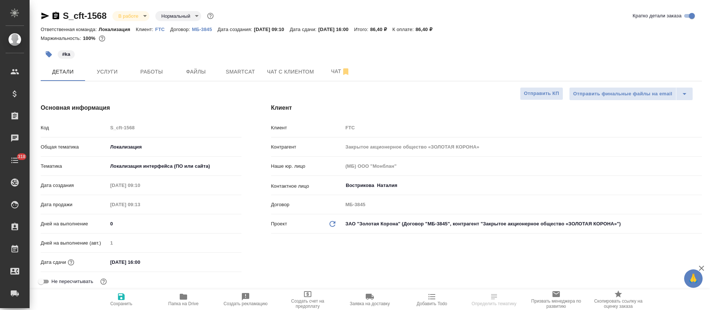
select select "RU"
click at [243, 68] on span "Smartcat" at bounding box center [241, 71] width 36 height 9
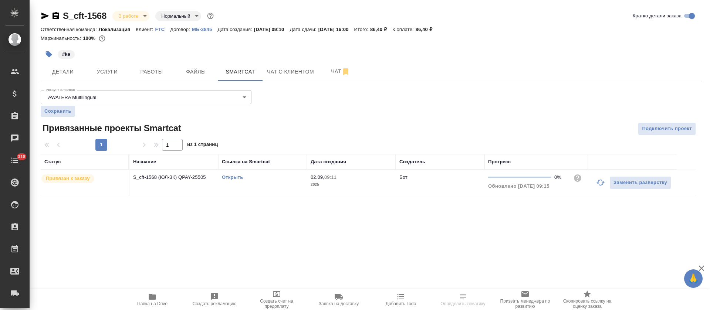
click at [227, 177] on link "Открыть" at bounding box center [232, 178] width 21 height 6
click at [153, 78] on button "Работы" at bounding box center [152, 72] width 44 height 19
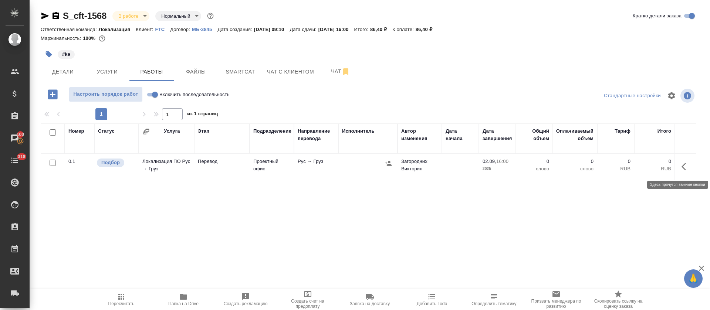
click at [681, 168] on button "button" at bounding box center [686, 167] width 18 height 18
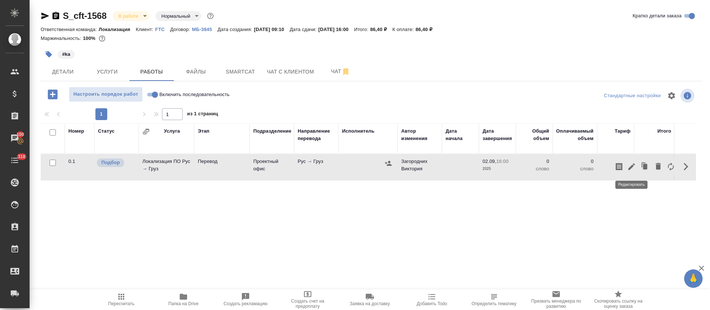
click at [630, 168] on icon "button" at bounding box center [632, 167] width 7 height 7
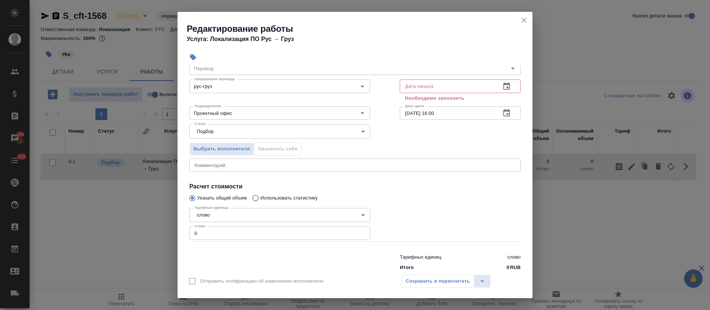
scroll to position [47, 0]
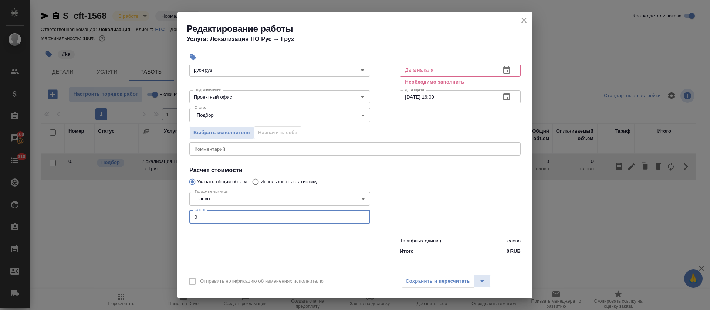
drag, startPoint x: 197, startPoint y: 215, endPoint x: 193, endPoint y: 217, distance: 4.1
click at [193, 217] on input "0" at bounding box center [279, 217] width 181 height 13
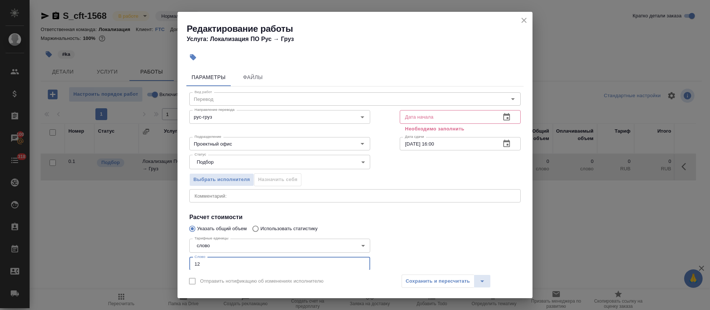
type input "12"
click at [504, 116] on icon "button" at bounding box center [507, 116] width 7 height 7
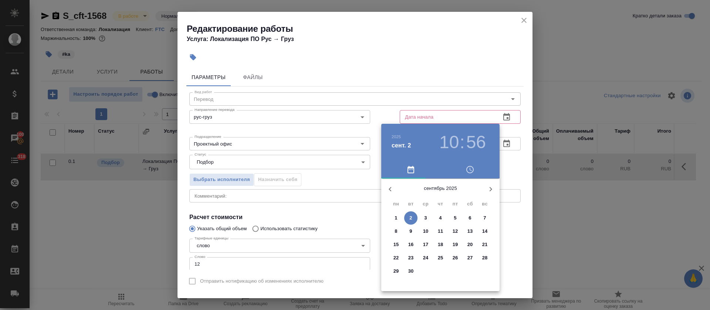
click at [411, 215] on p "2" at bounding box center [411, 218] width 3 height 7
type input "02.09.2025 10:56"
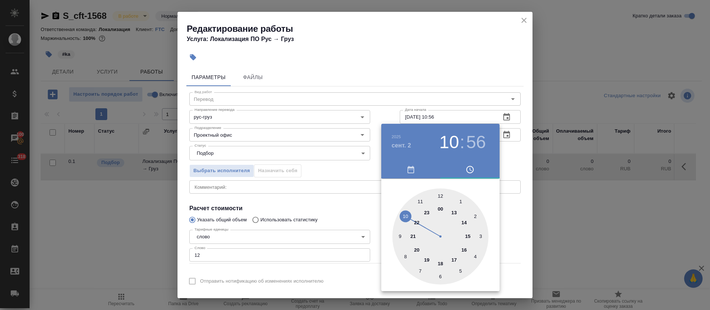
click at [317, 227] on div at bounding box center [355, 155] width 710 height 310
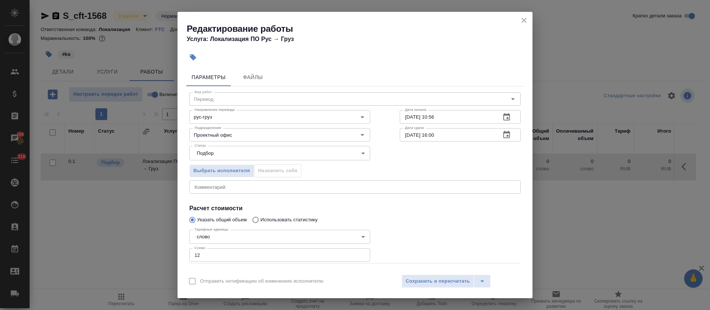
click at [498, 139] on button "button" at bounding box center [507, 135] width 18 height 18
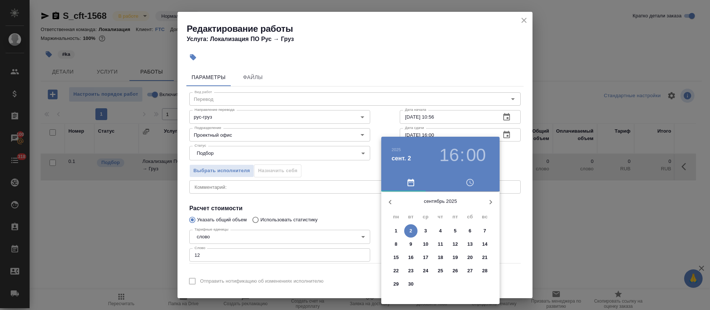
click at [458, 158] on h3 "16" at bounding box center [450, 155] width 20 height 21
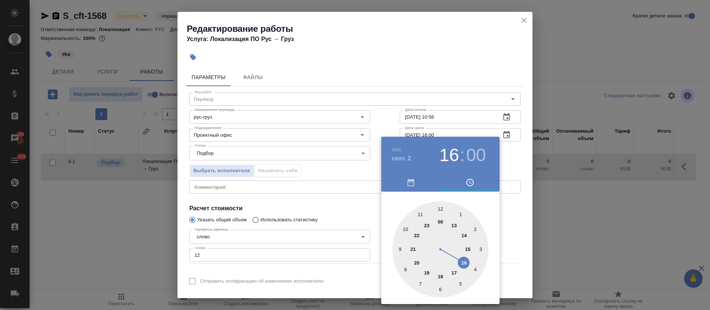
click at [468, 249] on div at bounding box center [441, 250] width 96 height 96
type input "[DATE] 15:00"
click at [351, 208] on div at bounding box center [355, 155] width 710 height 310
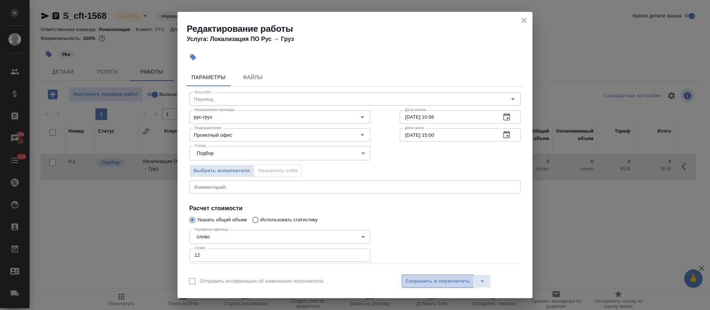
click at [437, 283] on span "Сохранить и пересчитать" at bounding box center [438, 282] width 64 height 9
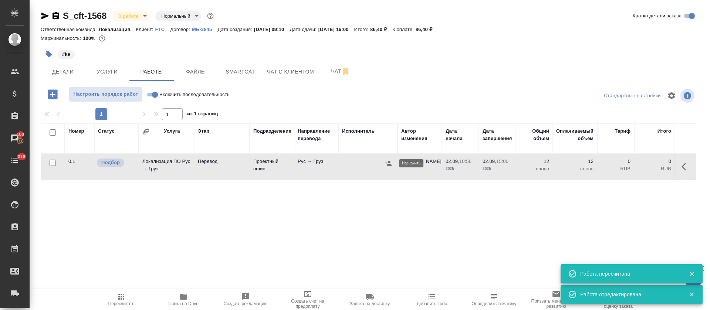
click at [389, 165] on icon "button" at bounding box center [388, 163] width 7 height 5
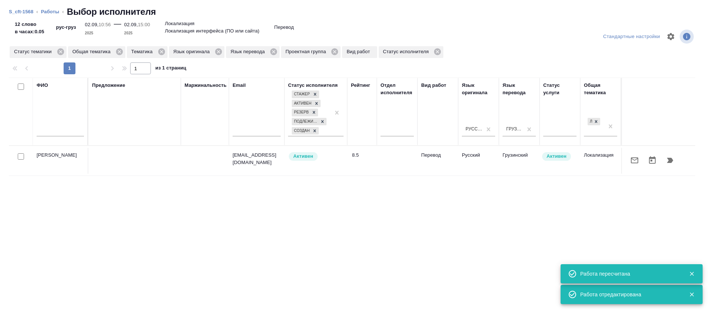
click at [632, 152] on div at bounding box center [659, 161] width 66 height 18
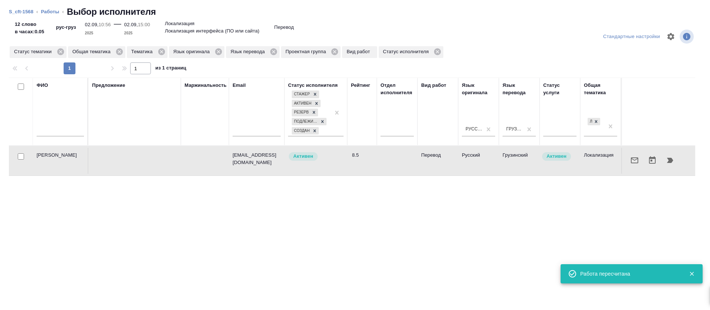
click at [631, 158] on icon "button" at bounding box center [634, 161] width 7 height 6
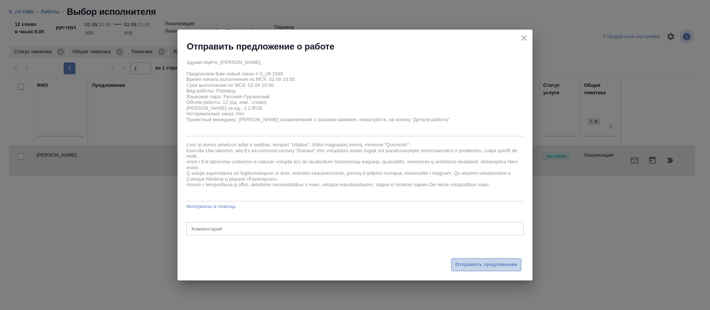
click at [467, 269] on span "Отправить предложение" at bounding box center [486, 265] width 62 height 9
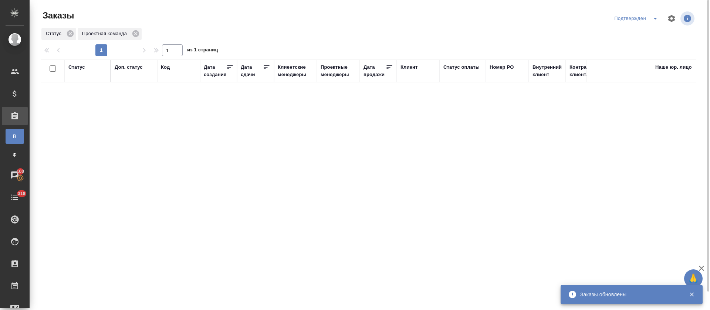
click at [655, 18] on icon "split button" at bounding box center [656, 19] width 4 height 2
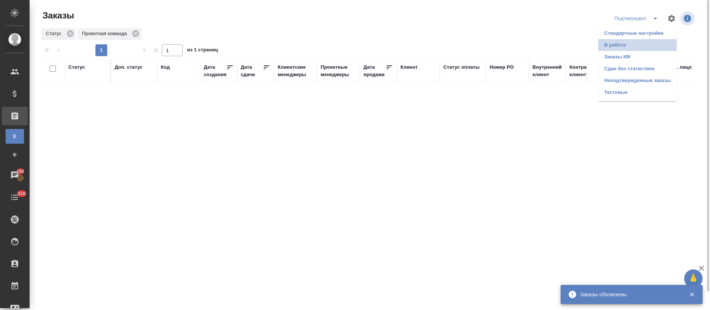
click at [648, 44] on li "В работе" at bounding box center [638, 45] width 78 height 12
